Goal: Check status: Check status

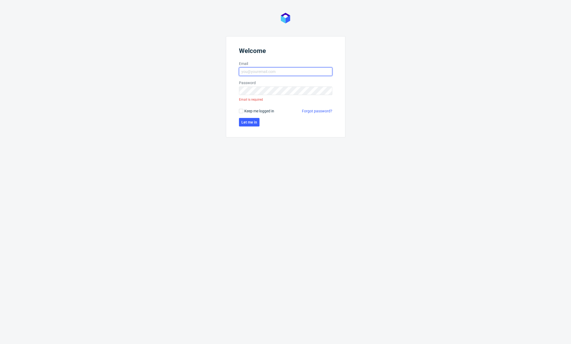
click at [279, 70] on input "Email" at bounding box center [285, 71] width 93 height 9
type input "dev@zapakuj.to"
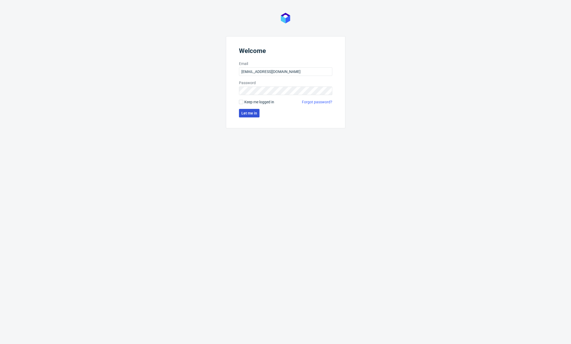
click at [253, 116] on button "Let me in" at bounding box center [249, 113] width 21 height 9
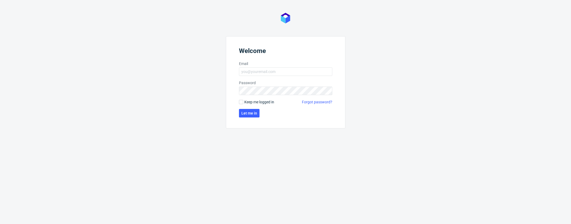
click at [263, 78] on form "Welcome Email Password Keep me logged in Forgot password? Let me in" at bounding box center [285, 82] width 119 height 92
click at [264, 72] on input "Email" at bounding box center [285, 71] width 93 height 9
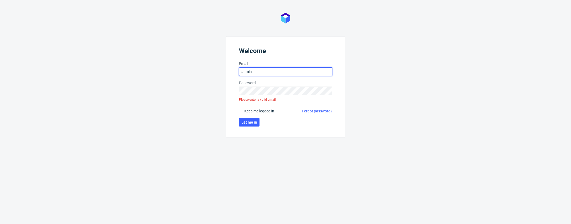
type input "dev@zapakuj.to"
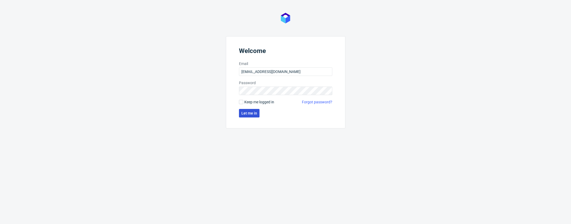
click at [251, 115] on span "Let me in" at bounding box center [249, 113] width 16 height 4
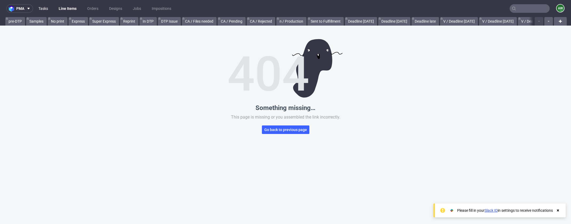
click at [42, 7] on link "Tasks" at bounding box center [43, 8] width 16 height 9
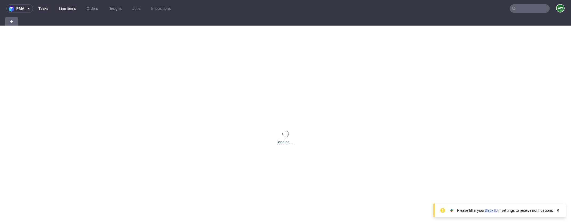
click at [66, 7] on link "Line Items" at bounding box center [67, 8] width 23 height 9
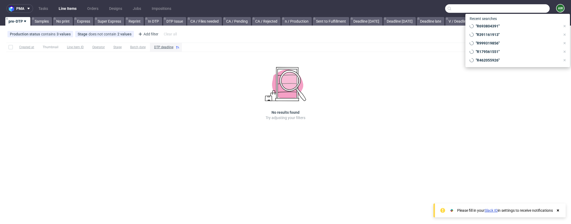
click at [530, 7] on input "text" at bounding box center [497, 8] width 104 height 9
paste input "R873685644"
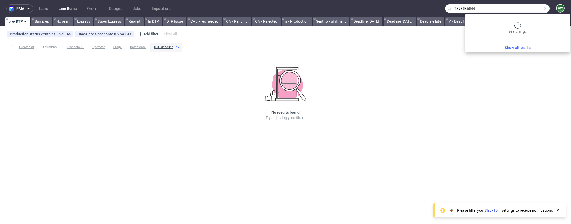
type input "R873685644"
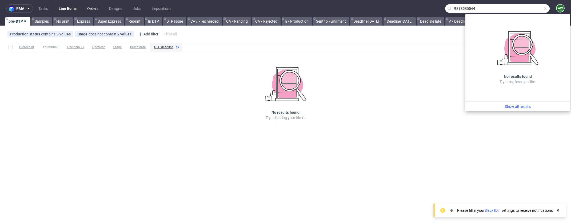
click at [98, 10] on link "Orders" at bounding box center [93, 8] width 18 height 9
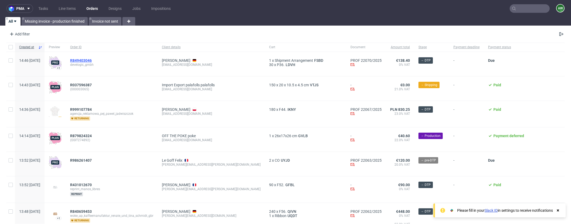
click at [92, 62] on span "R849403046" at bounding box center [81, 60] width 22 height 4
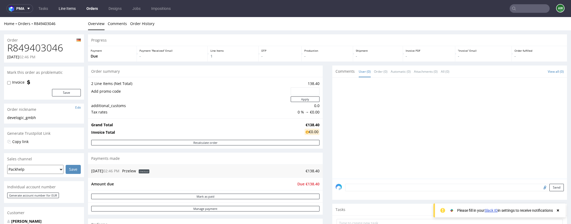
click at [65, 4] on link "Line Items" at bounding box center [66, 8] width 23 height 9
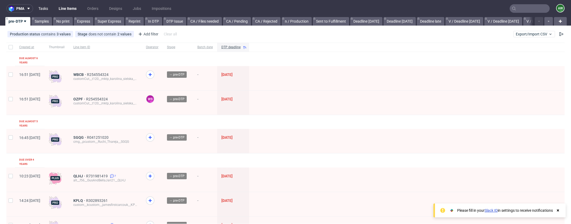
click at [45, 11] on link "Tasks" at bounding box center [43, 8] width 16 height 9
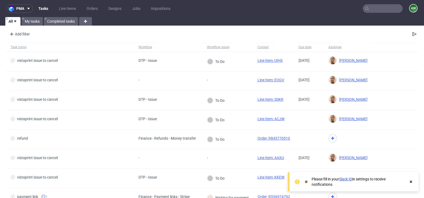
click at [409, 180] on icon at bounding box center [411, 182] width 5 height 4
click at [72, 9] on link "Line Items" at bounding box center [67, 8] width 23 height 9
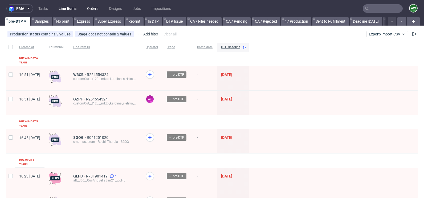
click at [95, 8] on link "Orders" at bounding box center [93, 8] width 18 height 9
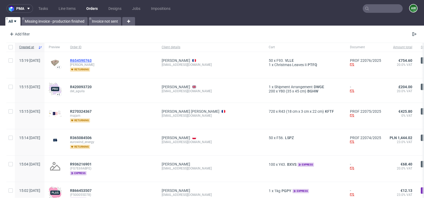
click at [92, 62] on span "R654590763" at bounding box center [81, 60] width 22 height 4
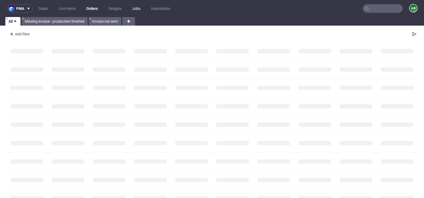
click at [134, 8] on link "Jobs" at bounding box center [136, 8] width 15 height 9
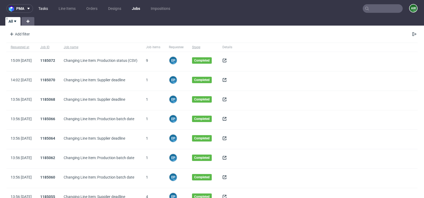
click at [45, 9] on link "Tasks" at bounding box center [43, 8] width 16 height 9
